Goal: Task Accomplishment & Management: Manage account settings

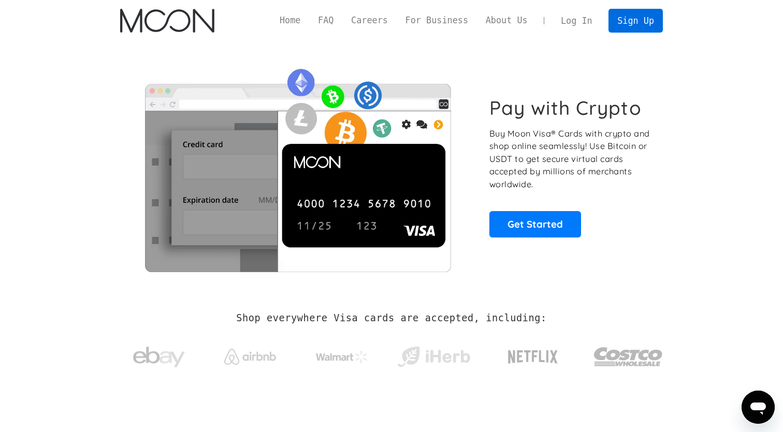
click at [646, 18] on link "Sign Up" at bounding box center [635, 20] width 54 height 23
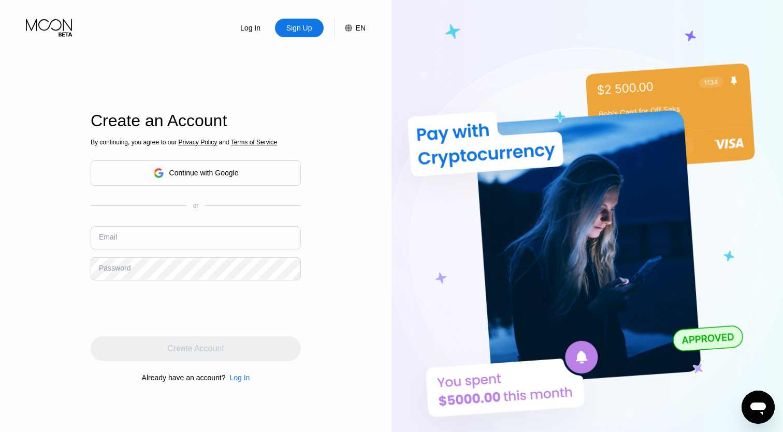
click at [253, 26] on div "Log In" at bounding box center [250, 28] width 22 height 10
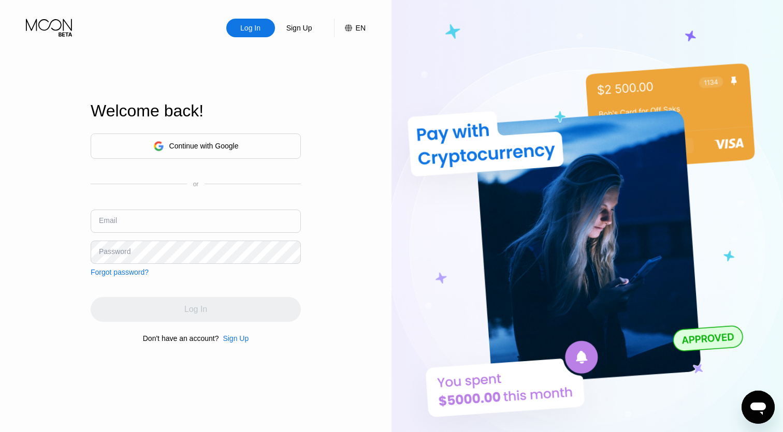
click at [185, 142] on div "Continue with Google" at bounding box center [203, 146] width 69 height 8
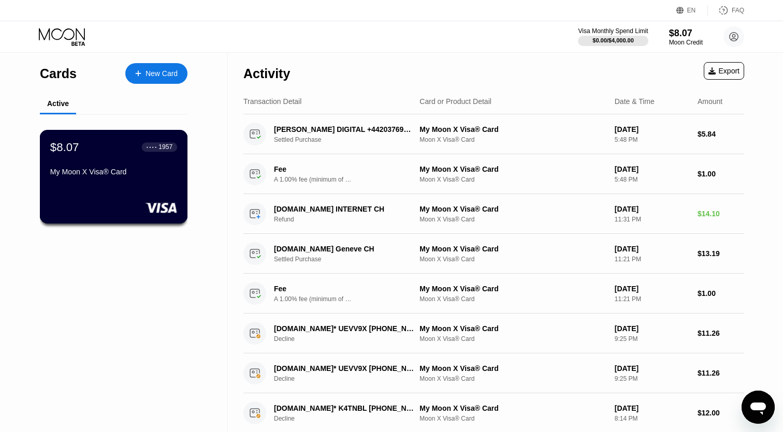
click at [122, 171] on div "My Moon X Visa® Card" at bounding box center [113, 172] width 127 height 8
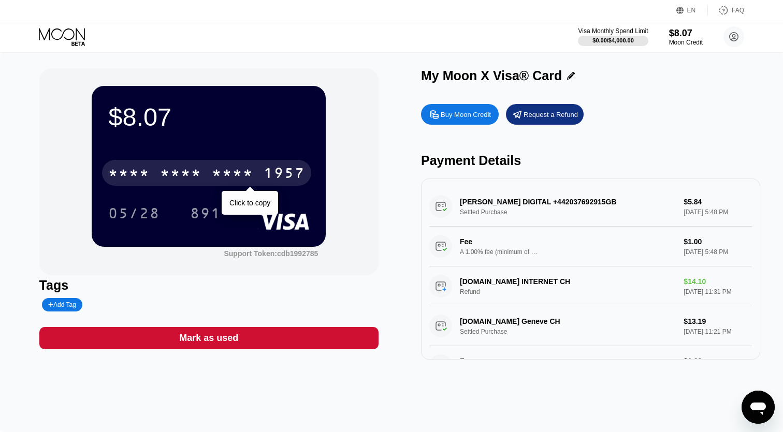
click at [275, 175] on div "1957" at bounding box center [284, 174] width 41 height 17
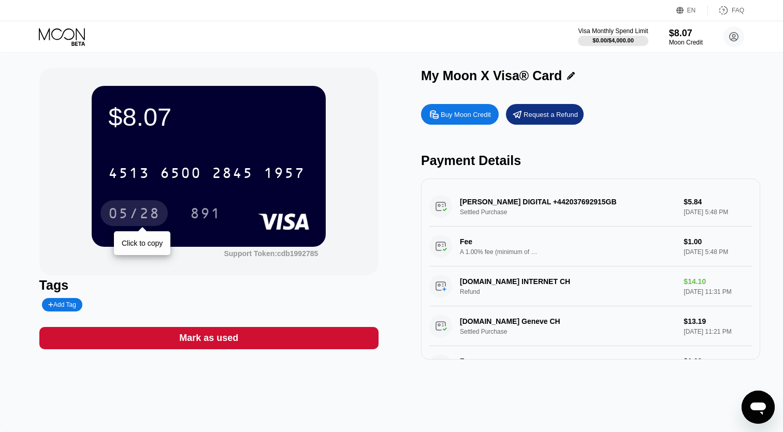
click at [144, 216] on div "05/28" at bounding box center [134, 215] width 52 height 17
